Goal: Check status: Check status

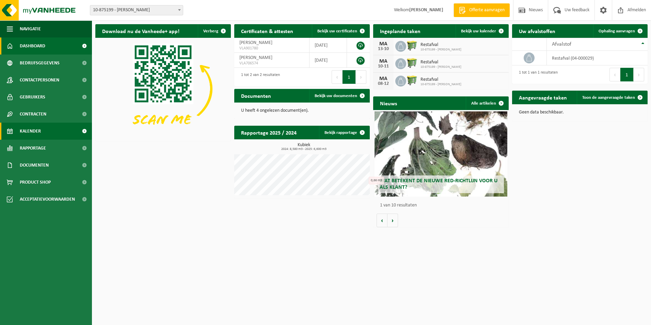
click at [52, 131] on link "Kalender" at bounding box center [46, 130] width 92 height 17
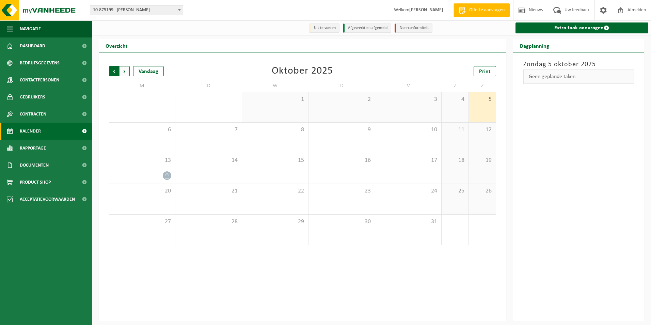
click at [128, 71] on span "Volgende" at bounding box center [124, 71] width 10 height 10
click at [630, 10] on span "Afmelden" at bounding box center [636, 10] width 22 height 20
